Goal: Information Seeking & Learning: Understand process/instructions

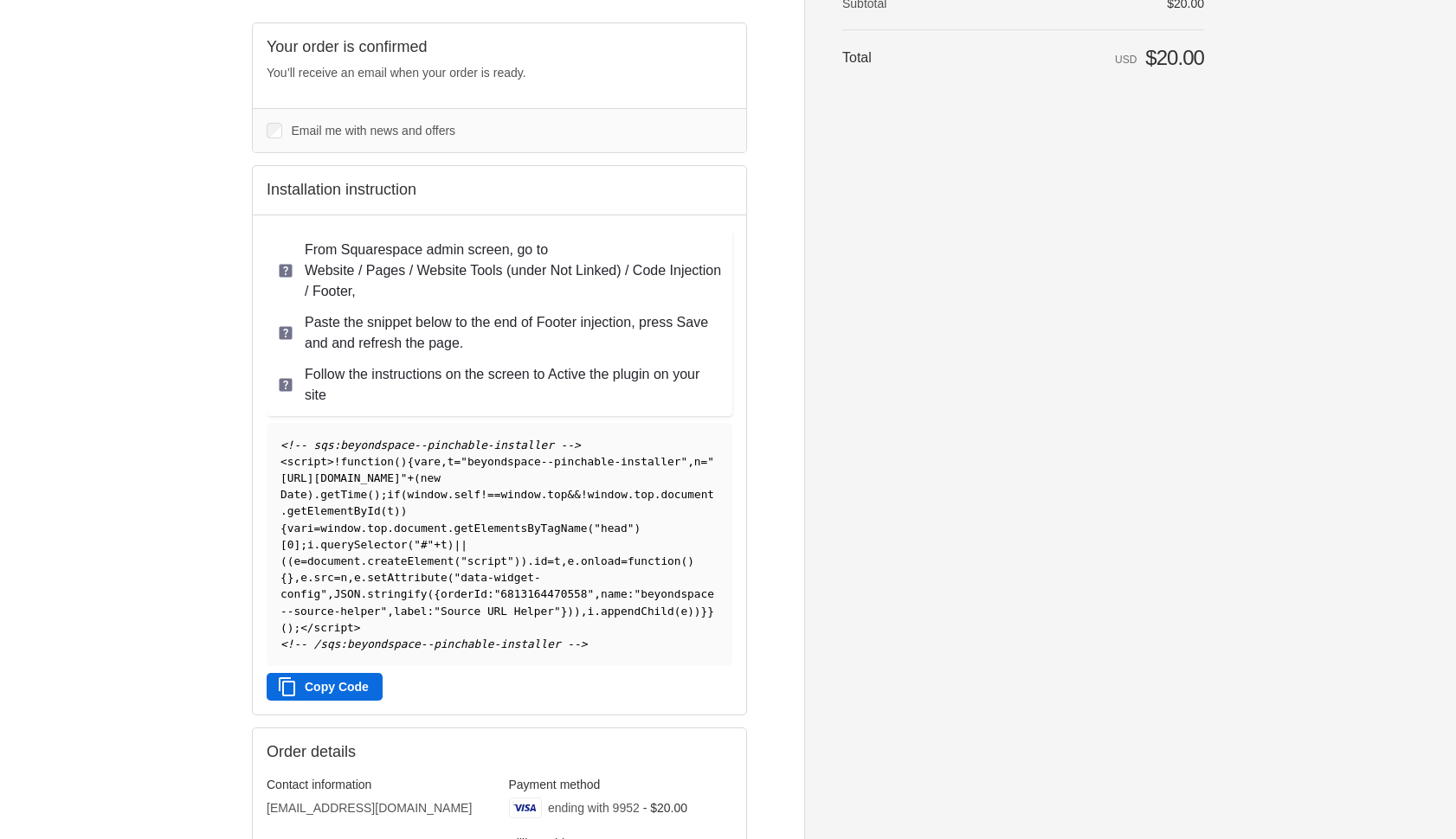
scroll to position [184, 0]
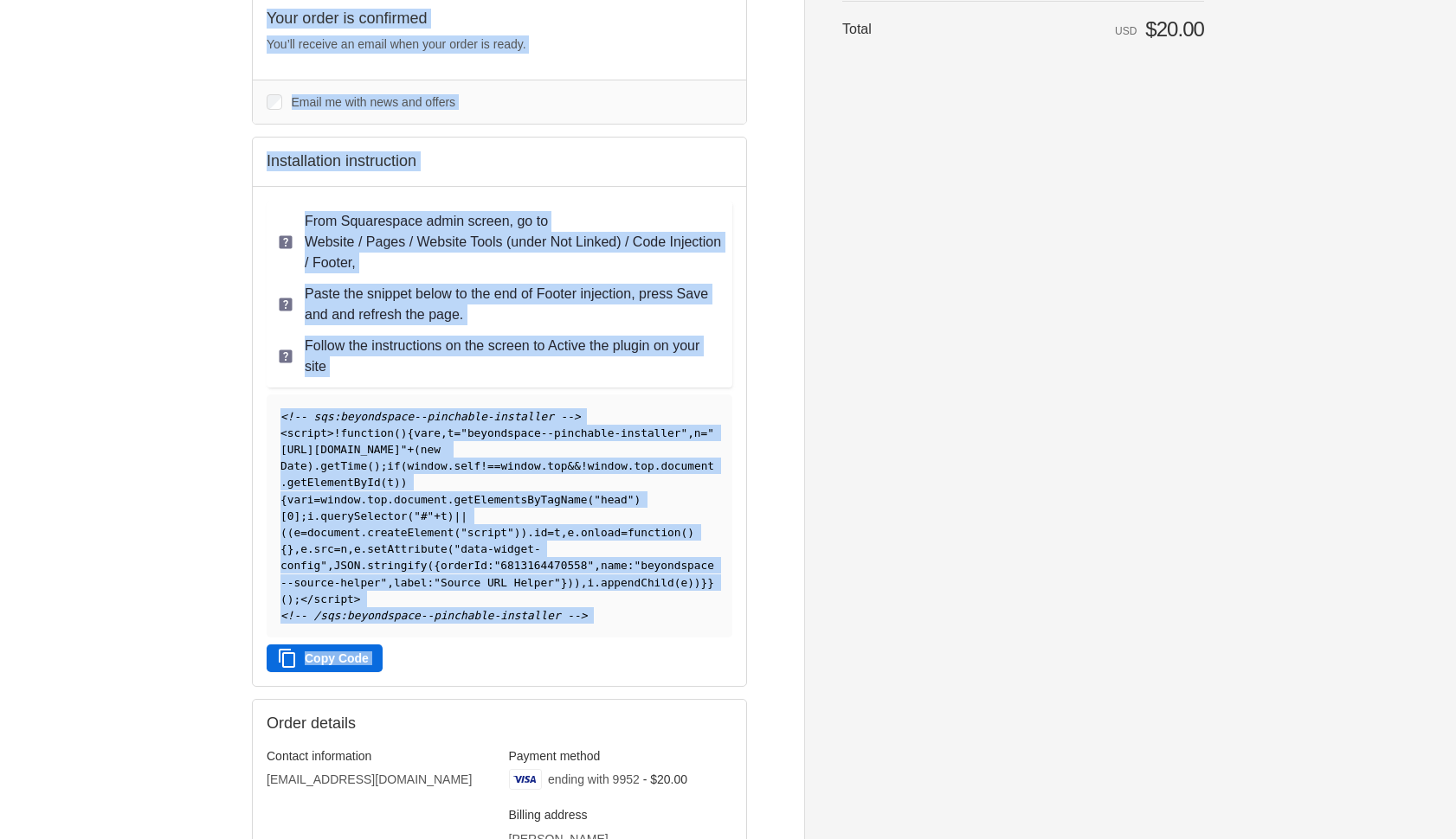
drag, startPoint x: 209, startPoint y: 133, endPoint x: 784, endPoint y: 710, distance: 814.6
click at [784, 713] on div "Beyondspace Thank you for your purchase! Order #2330 Thank you, [PERSON_NAME]! …" at bounding box center [728, 441] width 1097 height 1251
copy div "Loremipsumd Sitam con adi elit seddoeiu! Tempo #5211 Incid utl, Etdolo! Magn al…"
click at [434, 256] on p "From Squarespace admin screen, go to Website / Pages / Website Tools (under Not…" at bounding box center [513, 242] width 417 height 63
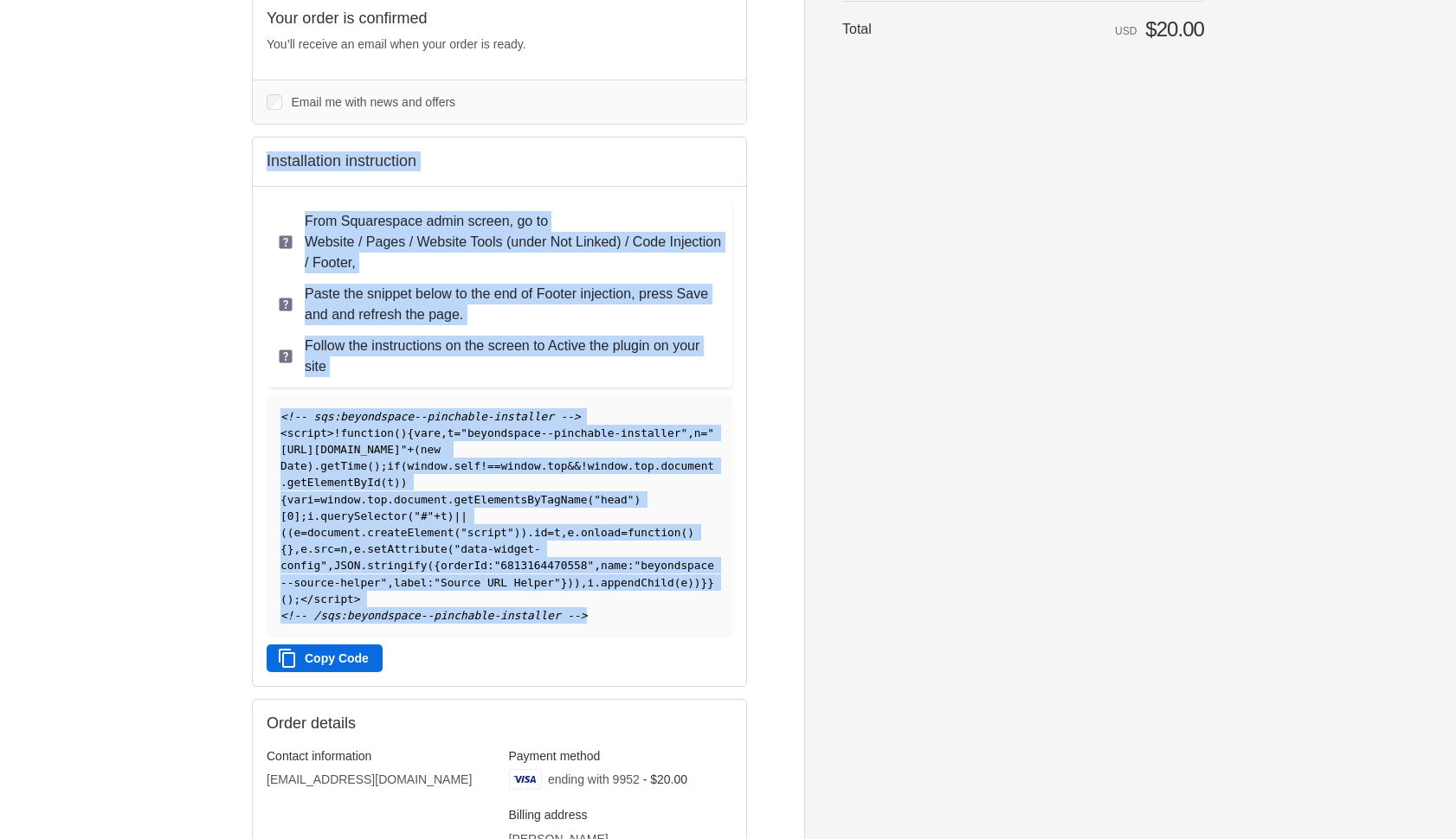
drag, startPoint x: 267, startPoint y: 163, endPoint x: 598, endPoint y: 636, distance: 577.3
click at [598, 636] on div "Installation instruction From Squarespace admin screen, go to Website / Pages /…" at bounding box center [500, 411] width 495 height 550
copy div "Installation instruction From Squarespace admin screen, go to Website / Pages /…"
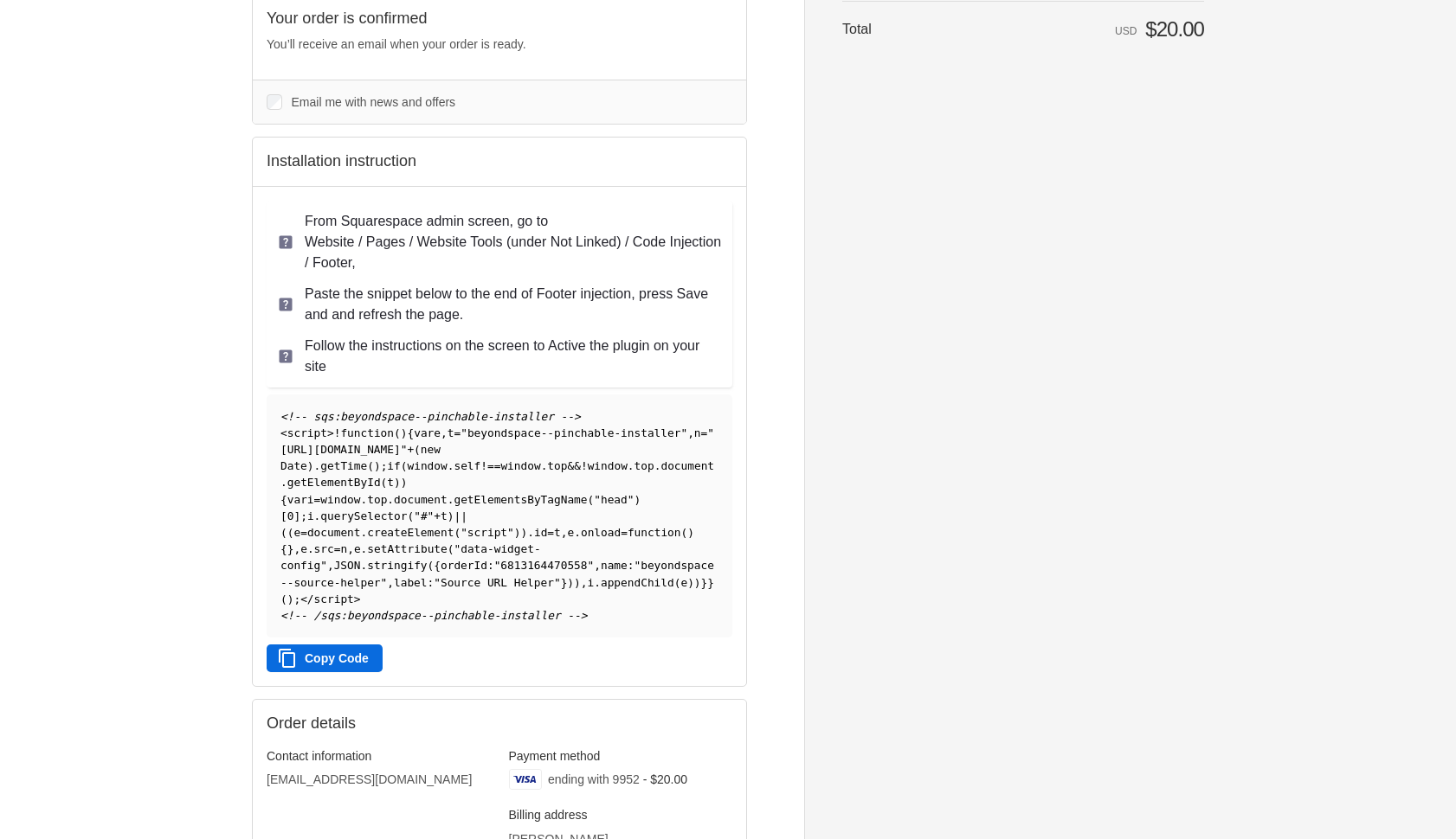
click at [902, 607] on aside "Beyondspace Thank you for your purchase! Order summary Shopping cart Product im…" at bounding box center [1004, 441] width 400 height 1251
click at [169, 151] on div "Beyondspace Thank you for your purchase! Order #2330 Thank you, [PERSON_NAME]! …" at bounding box center [728, 441] width 1456 height 1251
